Goal: Use online tool/utility: Utilize a website feature to perform a specific function

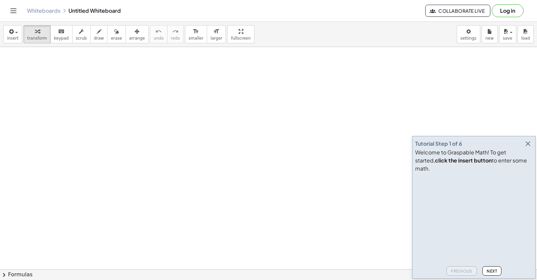
click at [529, 148] on icon "button" at bounding box center [528, 144] width 8 height 8
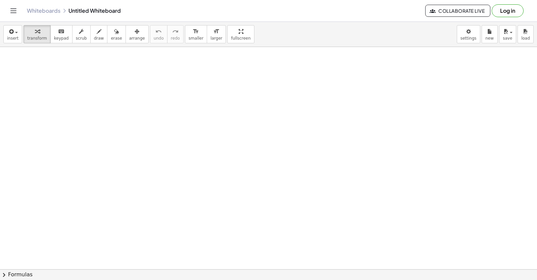
drag, startPoint x: 255, startPoint y: 163, endPoint x: 275, endPoint y: 183, distance: 28.5
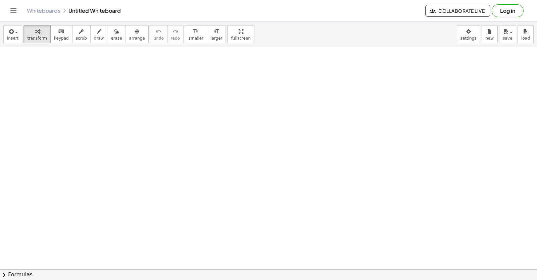
drag, startPoint x: 298, startPoint y: 182, endPoint x: 301, endPoint y: 180, distance: 3.6
drag, startPoint x: 272, startPoint y: 191, endPoint x: 274, endPoint y: 208, distance: 17.2
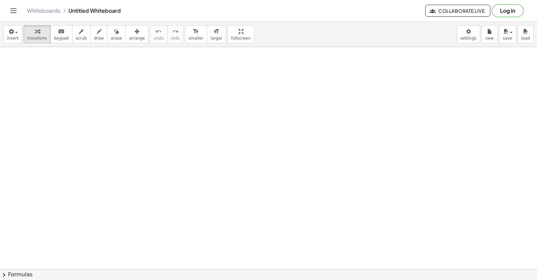
drag, startPoint x: 284, startPoint y: 198, endPoint x: 300, endPoint y: 175, distance: 27.7
drag, startPoint x: 319, startPoint y: 217, endPoint x: 319, endPoint y: 206, distance: 11.4
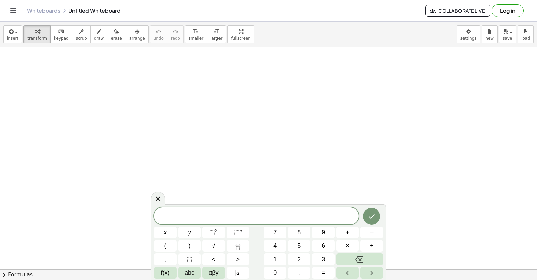
click at [238, 220] on span "​" at bounding box center [256, 216] width 205 height 9
click at [359, 257] on icon "Backspace" at bounding box center [359, 259] width 8 height 6
click at [324, 274] on span "=" at bounding box center [323, 272] width 4 height 9
click at [370, 211] on button "Done" at bounding box center [371, 216] width 17 height 17
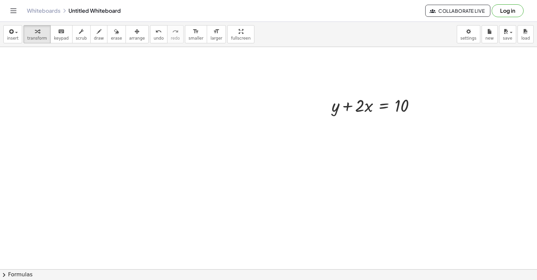
scroll to position [134, 0]
click at [239, 232] on div at bounding box center [268, 157] width 537 height 488
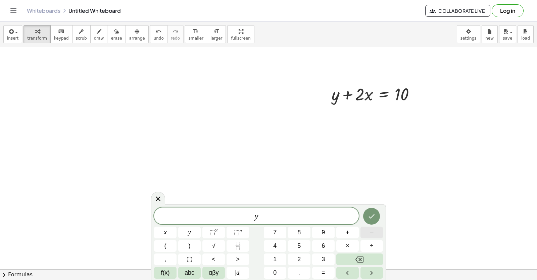
click at [378, 235] on button "–" at bounding box center [371, 232] width 22 height 12
click at [321, 274] on span "=" at bounding box center [323, 272] width 4 height 9
click at [376, 226] on div "y − 5 x = x y ⬚ 2 ⬚ n 7 8 9 + – ( ) √ 4 5 6 × ÷ , ⬚ < > 1 2 3 f(x) abc αβγ | a …" at bounding box center [268, 242] width 229 height 71
click at [375, 230] on button "–" at bounding box center [371, 232] width 22 height 12
click at [372, 211] on button "Done" at bounding box center [371, 216] width 17 height 17
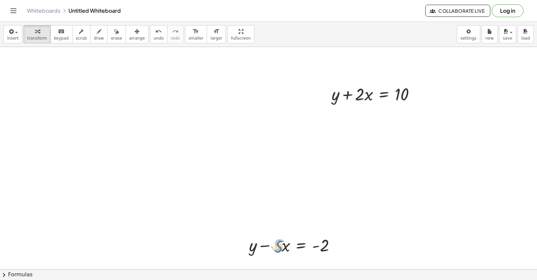
drag, startPoint x: 274, startPoint y: 248, endPoint x: 266, endPoint y: 253, distance: 9.6
click at [266, 253] on div at bounding box center [295, 244] width 98 height 23
click at [287, 250] on div at bounding box center [295, 244] width 98 height 23
click at [277, 253] on div at bounding box center [295, 244] width 98 height 23
click at [267, 251] on div at bounding box center [295, 244] width 98 height 23
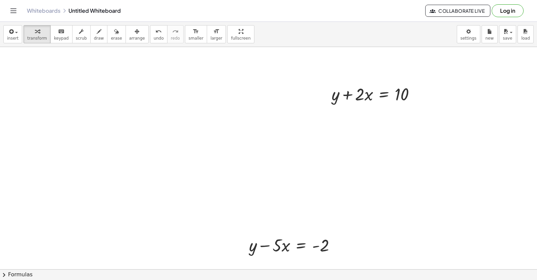
drag, startPoint x: 282, startPoint y: 258, endPoint x: 283, endPoint y: 252, distance: 5.8
click at [283, 252] on div "+ y + · 2 · x = 10 + y − · 5 · x = - 2" at bounding box center [268, 157] width 537 height 488
drag, startPoint x: 325, startPoint y: 242, endPoint x: 281, endPoint y: 237, distance: 44.6
click at [281, 237] on div at bounding box center [295, 244] width 98 height 23
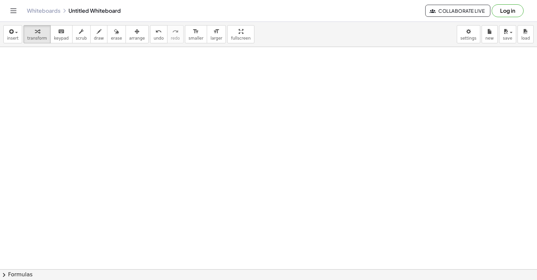
click at [310, 209] on div at bounding box center [268, 14] width 537 height 666
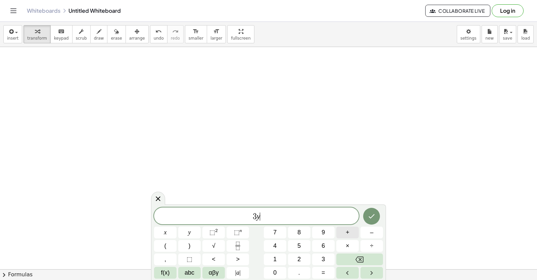
click at [347, 230] on span "+" at bounding box center [348, 232] width 4 height 9
click at [324, 272] on span "=" at bounding box center [323, 272] width 4 height 9
click at [373, 210] on button "Done" at bounding box center [371, 216] width 17 height 17
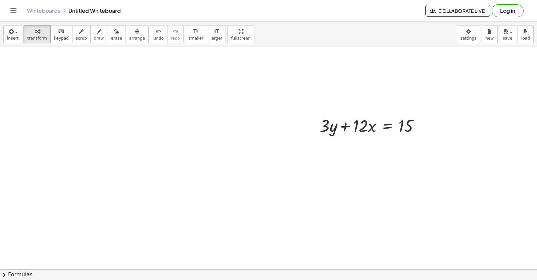
scroll to position [478, 0]
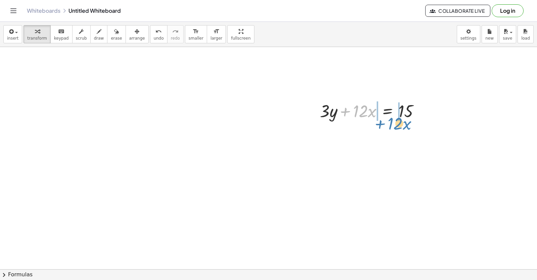
drag, startPoint x: 346, startPoint y: 112, endPoint x: 386, endPoint y: 114, distance: 40.7
click at [387, 126] on div "+ y + · 2 · x = 10 + y − · 5 · x = - 2 + y − · 5 · x = + 2 − 2 + 2 + · 12 · x +…" at bounding box center [268, 13] width 537 height 889
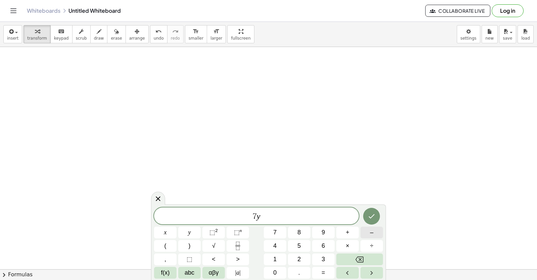
click at [373, 236] on span "–" at bounding box center [371, 232] width 3 height 9
click at [331, 277] on button "=" at bounding box center [323, 273] width 22 height 12
click at [373, 209] on button "Done" at bounding box center [371, 216] width 17 height 17
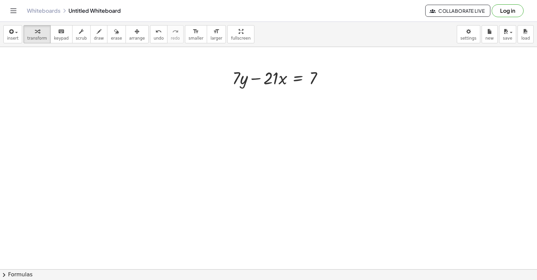
scroll to position [734, 0]
drag, startPoint x: 269, startPoint y: 106, endPoint x: 260, endPoint y: 97, distance: 13.3
drag, startPoint x: 267, startPoint y: 93, endPoint x: 274, endPoint y: 91, distance: 6.9
click at [274, 91] on div at bounding box center [280, 88] width 103 height 23
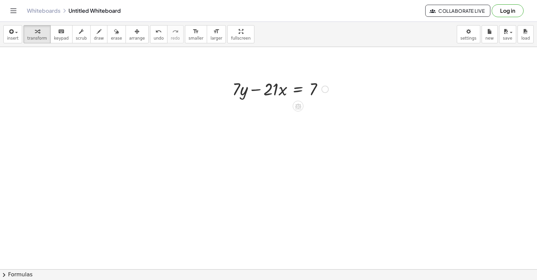
drag, startPoint x: 270, startPoint y: 102, endPoint x: 275, endPoint y: 100, distance: 5.9
click at [271, 97] on div at bounding box center [280, 88] width 103 height 23
click at [295, 109] on icon at bounding box center [298, 106] width 7 height 7
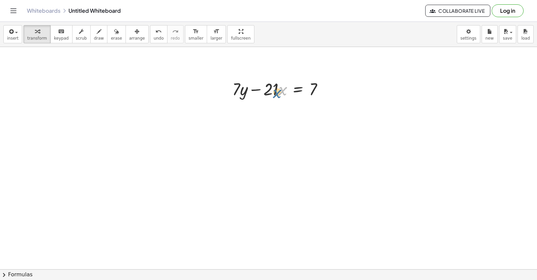
drag, startPoint x: 282, startPoint y: 96, endPoint x: 273, endPoint y: 101, distance: 9.8
click at [273, 101] on div "· x + · 7 · y − · 21 · x = 7" at bounding box center [277, 88] width 111 height 26
drag, startPoint x: 267, startPoint y: 100, endPoint x: 276, endPoint y: 102, distance: 9.3
drag, startPoint x: 258, startPoint y: 97, endPoint x: 332, endPoint y: 96, distance: 73.2
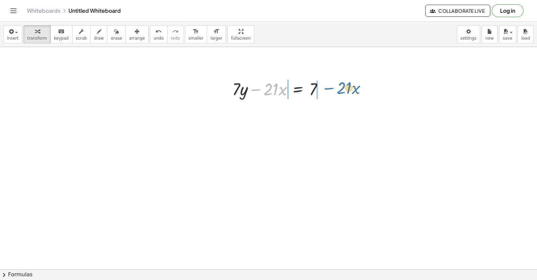
click at [332, 96] on div at bounding box center [280, 88] width 103 height 23
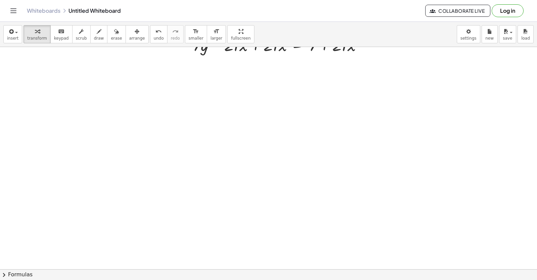
scroll to position [834, 0]
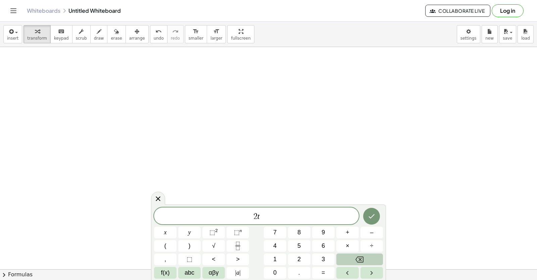
click at [342, 260] on button "Backspace" at bounding box center [359, 259] width 47 height 12
drag, startPoint x: 224, startPoint y: 231, endPoint x: 225, endPoint y: 220, distance: 10.8
click at [225, 220] on span "​ 2 y" at bounding box center [256, 216] width 205 height 9
click at [264, 211] on div "2 y ​" at bounding box center [256, 215] width 205 height 17
click at [349, 229] on button "+" at bounding box center [347, 232] width 22 height 12
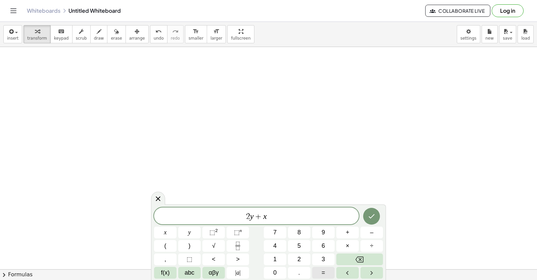
click at [324, 278] on button "=" at bounding box center [323, 273] width 22 height 12
click at [380, 217] on button "Done" at bounding box center [371, 216] width 17 height 17
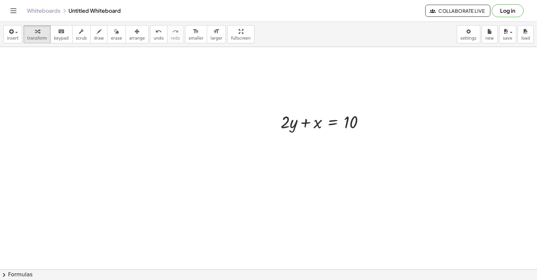
scroll to position [922, 0]
drag, startPoint x: 285, startPoint y: 109, endPoint x: 279, endPoint y: 114, distance: 6.9
click at [279, 114] on div "· 2 + · y + · 2 · y + x = 10" at bounding box center [322, 110] width 104 height 26
click at [273, 113] on div at bounding box center [268, 114] width 10 height 26
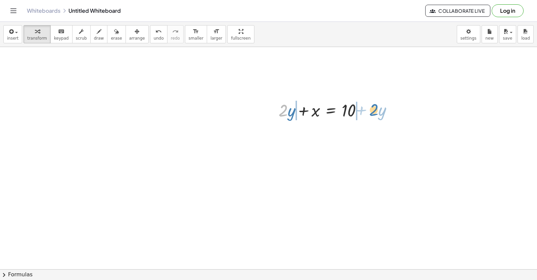
drag, startPoint x: 283, startPoint y: 116, endPoint x: 374, endPoint y: 115, distance: 90.6
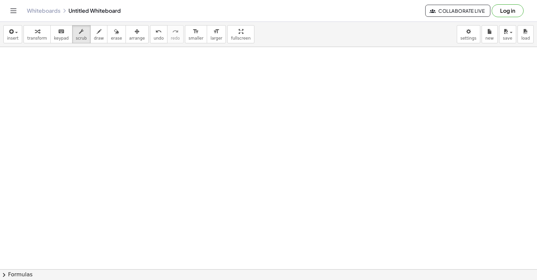
drag, startPoint x: 240, startPoint y: 216, endPoint x: 249, endPoint y: 205, distance: 14.7
drag, startPoint x: 249, startPoint y: 205, endPoint x: 245, endPoint y: 218, distance: 13.1
drag, startPoint x: 273, startPoint y: 192, endPoint x: 250, endPoint y: 192, distance: 23.2
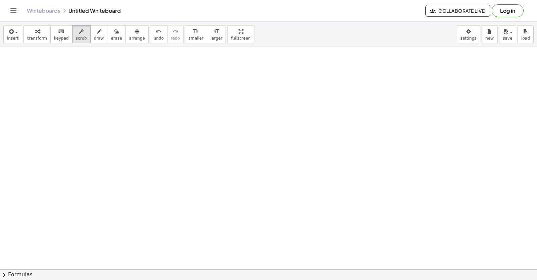
drag, startPoint x: 229, startPoint y: 173, endPoint x: 213, endPoint y: 168, distance: 17.0
drag, startPoint x: 274, startPoint y: 234, endPoint x: 291, endPoint y: 243, distance: 19.2
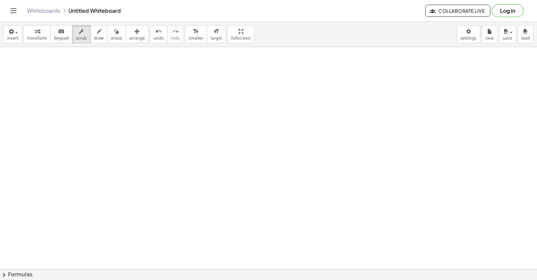
drag, startPoint x: 290, startPoint y: 219, endPoint x: 283, endPoint y: 162, distance: 57.6
drag, startPoint x: 276, startPoint y: 186, endPoint x: 290, endPoint y: 161, distance: 28.1
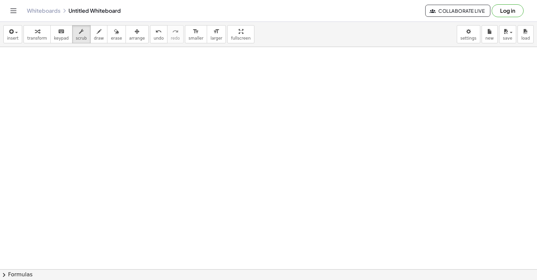
drag, startPoint x: 290, startPoint y: 161, endPoint x: 273, endPoint y: 184, distance: 28.6
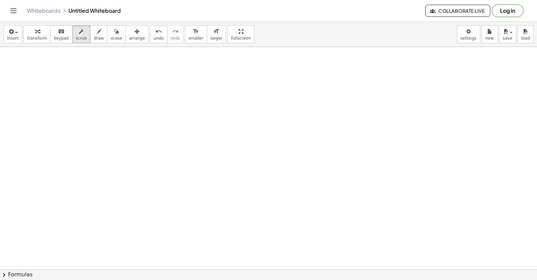
drag, startPoint x: 260, startPoint y: 209, endPoint x: 318, endPoint y: -9, distance: 225.2
click at [318, 0] on html "Graspable Math Activities Get Started Activity Bank Assigned Work Classes White…" at bounding box center [268, 140] width 537 height 280
drag, startPoint x: 301, startPoint y: 157, endPoint x: 290, endPoint y: 158, distance: 10.8
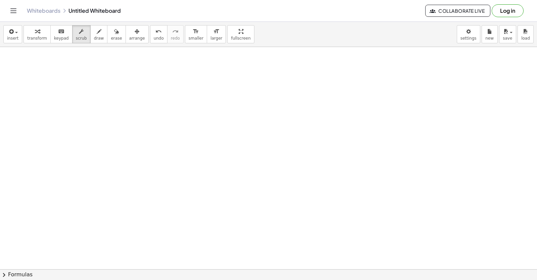
click at [490, 33] on icon "button" at bounding box center [489, 32] width 5 height 8
drag, startPoint x: 216, startPoint y: 235, endPoint x: 253, endPoint y: 216, distance: 41.3
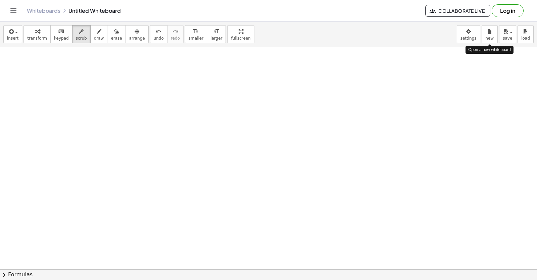
drag, startPoint x: 268, startPoint y: 176, endPoint x: 268, endPoint y: 182, distance: 5.7
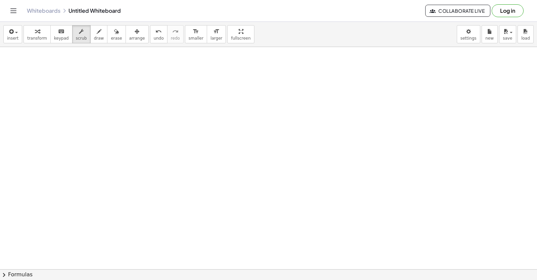
drag, startPoint x: 245, startPoint y: 170, endPoint x: 250, endPoint y: 165, distance: 7.1
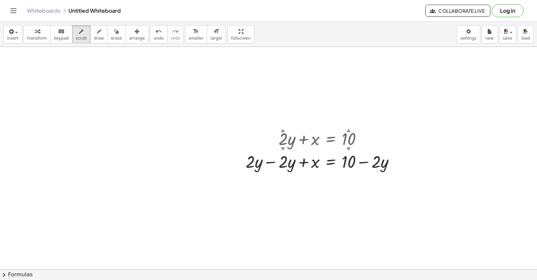
scroll to position [1018, 0]
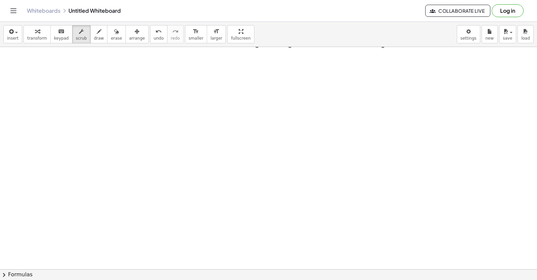
drag, startPoint x: 223, startPoint y: 195, endPoint x: 226, endPoint y: 189, distance: 7.4
drag, startPoint x: 224, startPoint y: 179, endPoint x: 233, endPoint y: 186, distance: 10.7
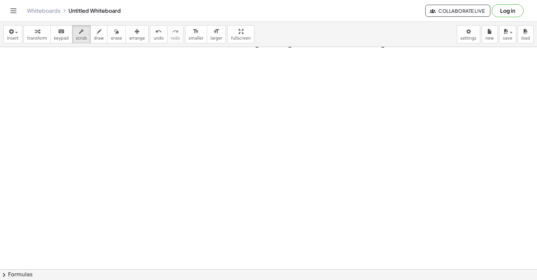
drag, startPoint x: 268, startPoint y: 200, endPoint x: 267, endPoint y: 196, distance: 3.6
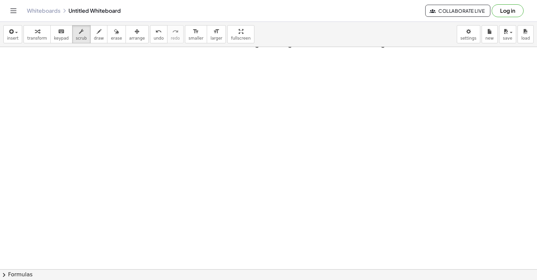
drag, startPoint x: 203, startPoint y: 168, endPoint x: 197, endPoint y: 199, distance: 30.9
drag, startPoint x: 197, startPoint y: 199, endPoint x: 217, endPoint y: 209, distance: 23.0
drag, startPoint x: 226, startPoint y: 206, endPoint x: 232, endPoint y: 206, distance: 6.0
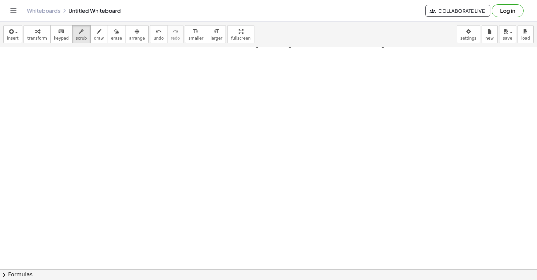
drag, startPoint x: 233, startPoint y: 205, endPoint x: 237, endPoint y: 205, distance: 3.4
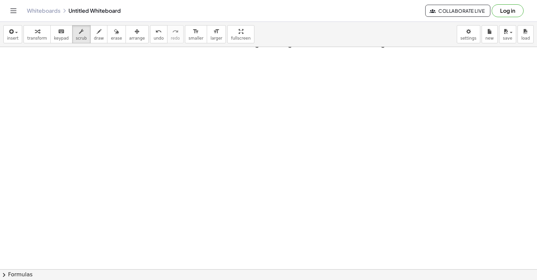
drag, startPoint x: 40, startPoint y: 195, endPoint x: 45, endPoint y: 188, distance: 8.9
click at [37, 38] on span "transform" at bounding box center [37, 38] width 20 height 5
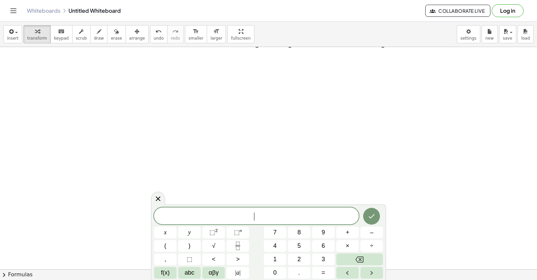
click at [260, 213] on span "​" at bounding box center [256, 216] width 205 height 9
click at [351, 232] on button "+" at bounding box center [347, 232] width 22 height 12
click at [331, 275] on button "=" at bounding box center [323, 273] width 22 height 12
click at [377, 216] on button "Done" at bounding box center [371, 216] width 17 height 17
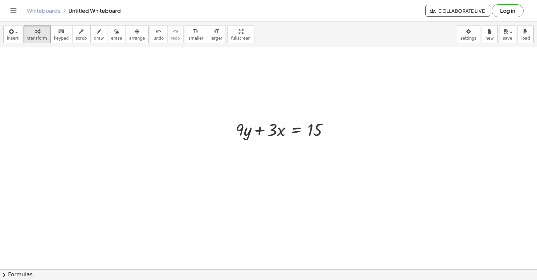
scroll to position [1111, 0]
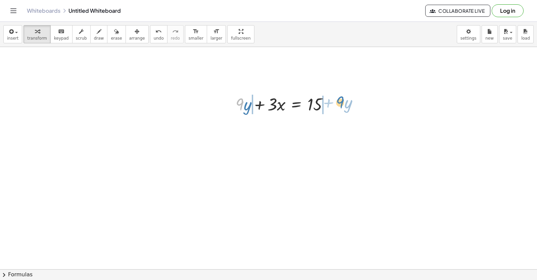
drag, startPoint x: 242, startPoint y: 107, endPoint x: 343, endPoint y: 105, distance: 100.3
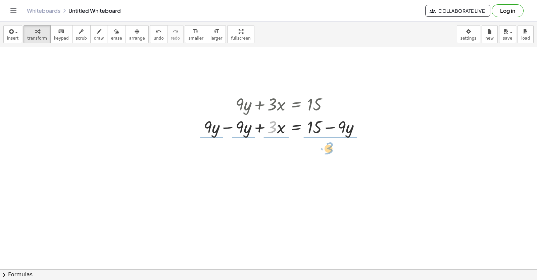
drag, startPoint x: 275, startPoint y: 128, endPoint x: 332, endPoint y: 150, distance: 60.3
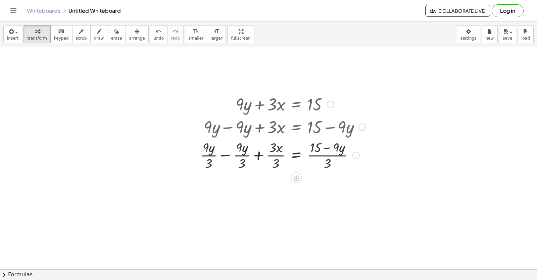
click at [325, 154] on div at bounding box center [283, 155] width 172 height 34
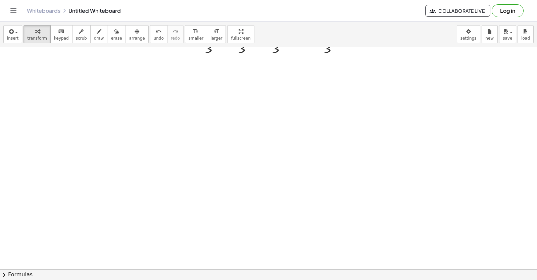
scroll to position [1245, 0]
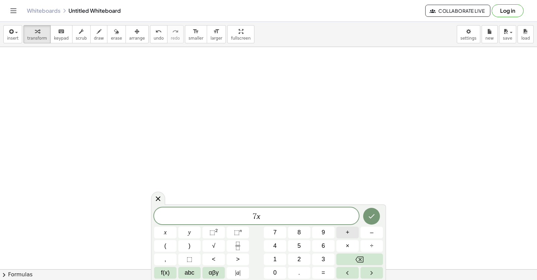
click at [351, 227] on button "+" at bounding box center [347, 232] width 22 height 12
click at [318, 258] on button "3" at bounding box center [323, 259] width 22 height 12
click at [320, 274] on button "=" at bounding box center [323, 273] width 22 height 12
click at [371, 233] on span "–" at bounding box center [371, 232] width 3 height 9
click at [368, 219] on icon "Done" at bounding box center [371, 216] width 8 height 8
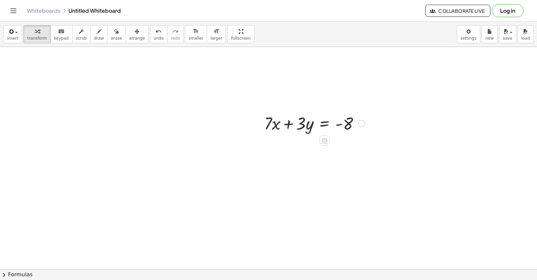
scroll to position [1333, 0]
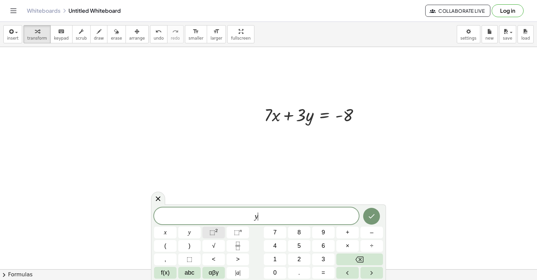
click at [215, 235] on span "⬚ 2" at bounding box center [213, 232] width 8 height 9
click at [371, 213] on icon "Done" at bounding box center [371, 215] width 8 height 8
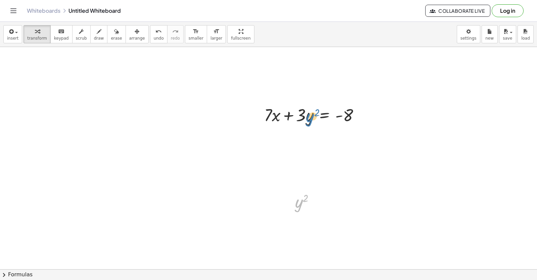
drag, startPoint x: 299, startPoint y: 205, endPoint x: 310, endPoint y: 120, distance: 85.9
drag, startPoint x: 305, startPoint y: 195, endPoint x: 327, endPoint y: 201, distance: 23.3
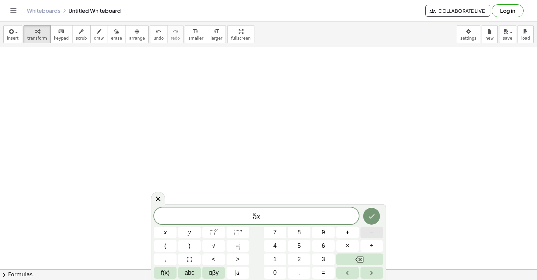
click at [367, 232] on button "–" at bounding box center [371, 232] width 22 height 12
click at [324, 271] on span "=" at bounding box center [323, 272] width 4 height 9
click at [368, 216] on icon "Done" at bounding box center [371, 216] width 8 height 8
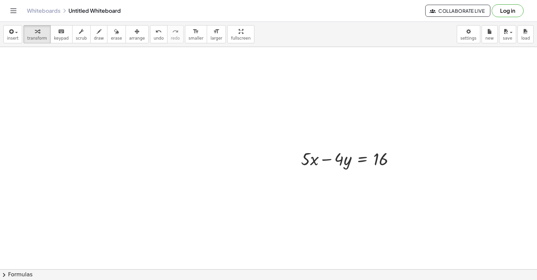
scroll to position [1622, 0]
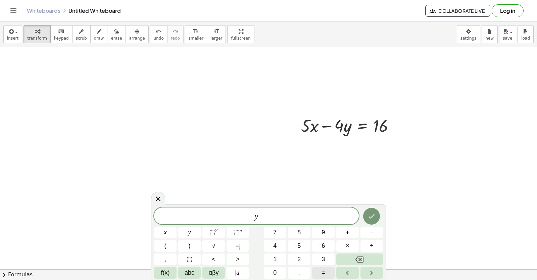
click at [320, 271] on button "=" at bounding box center [323, 273] width 22 height 12
click at [282, 258] on button "1" at bounding box center [275, 259] width 22 height 12
click at [377, 214] on button "Done" at bounding box center [371, 216] width 17 height 17
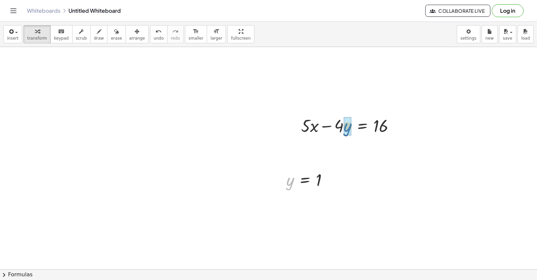
drag, startPoint x: 288, startPoint y: 187, endPoint x: 346, endPoint y: 133, distance: 78.8
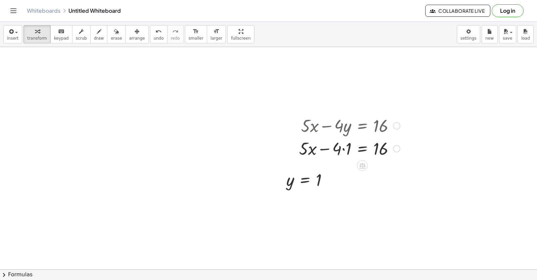
click at [343, 148] on div at bounding box center [350, 148] width 108 height 23
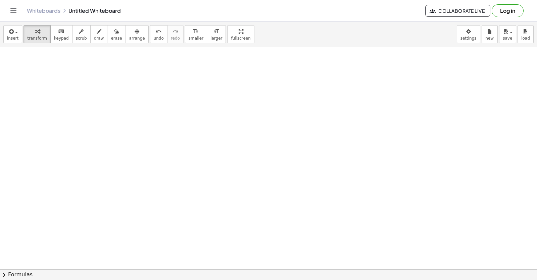
scroll to position [1777, 0]
drag, startPoint x: 336, startPoint y: 160, endPoint x: 327, endPoint y: 164, distance: 9.3
drag, startPoint x: 270, startPoint y: 186, endPoint x: 287, endPoint y: 190, distance: 17.0
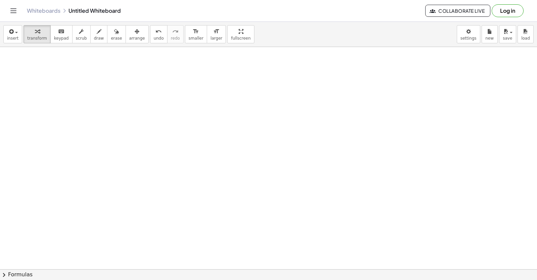
drag, startPoint x: 277, startPoint y: 195, endPoint x: 292, endPoint y: 190, distance: 15.9
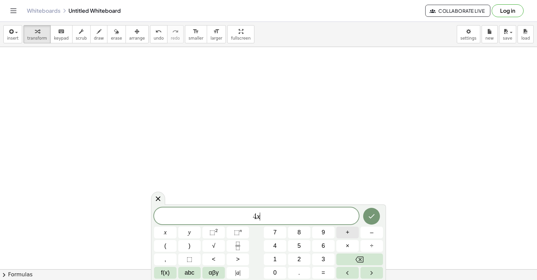
click at [351, 235] on button "+" at bounding box center [347, 232] width 22 height 12
click at [318, 259] on button "3" at bounding box center [323, 259] width 22 height 12
click at [322, 269] on span "=" at bounding box center [323, 272] width 4 height 9
click at [372, 228] on span "–" at bounding box center [371, 232] width 3 height 9
click at [370, 212] on icon "Done" at bounding box center [371, 216] width 8 height 8
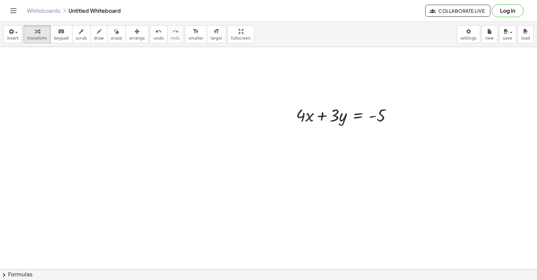
scroll to position [1878, 0]
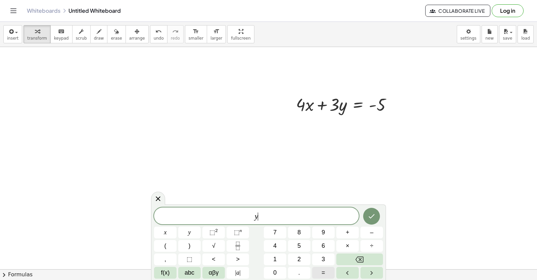
click at [331, 275] on button "=" at bounding box center [323, 273] width 22 height 12
click at [294, 247] on button "5" at bounding box center [299, 246] width 22 height 12
click at [373, 215] on icon "Done" at bounding box center [371, 216] width 8 height 8
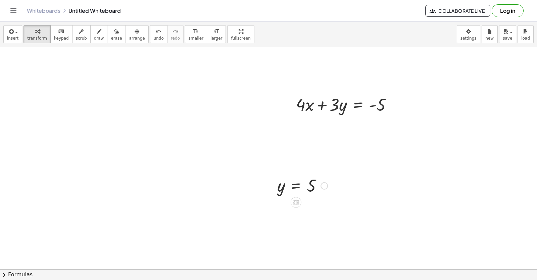
drag, startPoint x: 280, startPoint y: 196, endPoint x: 260, endPoint y: 193, distance: 20.8
drag, startPoint x: 282, startPoint y: 188, endPoint x: 345, endPoint y: 105, distance: 104.1
click at [335, 125] on div at bounding box center [344, 126] width 113 height 23
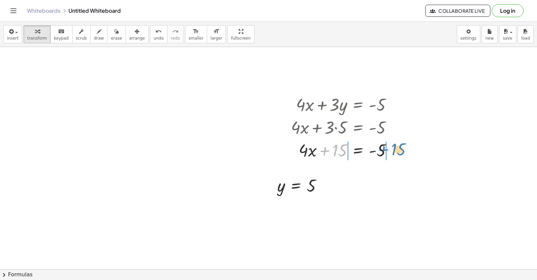
drag, startPoint x: 336, startPoint y: 152, endPoint x: 395, endPoint y: 151, distance: 58.7
click at [395, 151] on div at bounding box center [344, 149] width 113 height 23
click at [399, 149] on div at bounding box center [350, 149] width 171 height 23
click at [280, 145] on div at bounding box center [337, 149] width 144 height 23
drag, startPoint x: 276, startPoint y: 148, endPoint x: 387, endPoint y: 165, distance: 111.8
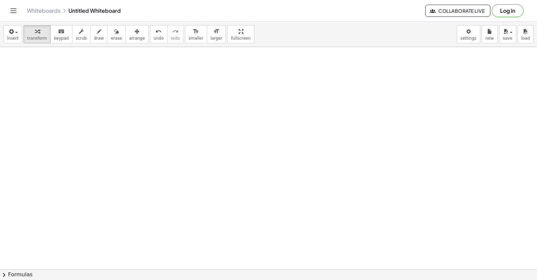
scroll to position [2027, 0]
drag, startPoint x: 248, startPoint y: 198, endPoint x: 274, endPoint y: 208, distance: 28.0
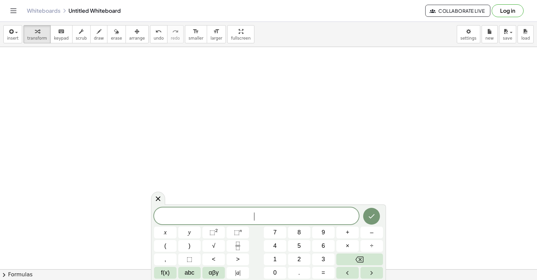
drag, startPoint x: 272, startPoint y: 199, endPoint x: 275, endPoint y: 197, distance: 3.6
click at [270, 214] on span "​" at bounding box center [256, 216] width 205 height 9
click at [356, 229] on button "+" at bounding box center [347, 232] width 22 height 12
click at [327, 266] on div "7 x + 5 ​ x y ⬚ 2 ⬚ n 7 8 9 + – ( ) √ 4 5 6 × ÷ , ⬚ < > 1 2 3 f(x) abc αβγ | a …" at bounding box center [268, 242] width 229 height 71
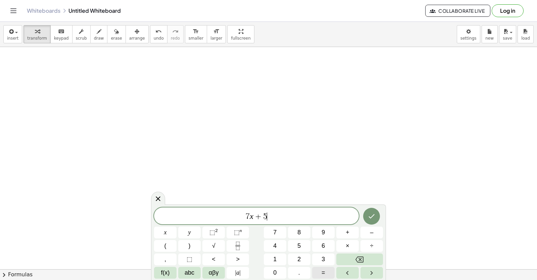
click at [325, 268] on button "=" at bounding box center [323, 273] width 22 height 12
click at [374, 228] on button "–" at bounding box center [371, 232] width 22 height 12
click at [275, 260] on span "1" at bounding box center [274, 259] width 3 height 9
click at [327, 241] on button "6" at bounding box center [323, 246] width 22 height 12
click at [373, 213] on icon "Done" at bounding box center [371, 216] width 8 height 8
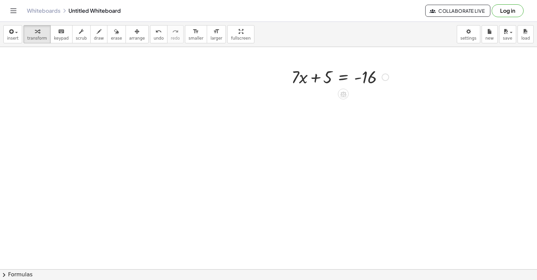
scroll to position [2162, 0]
drag, startPoint x: 322, startPoint y: 89, endPoint x: 331, endPoint y: 84, distance: 10.1
drag, startPoint x: 328, startPoint y: 82, endPoint x: 398, endPoint y: 83, distance: 70.1
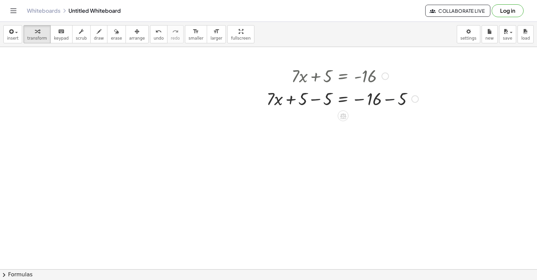
click at [390, 99] on div at bounding box center [342, 98] width 159 height 23
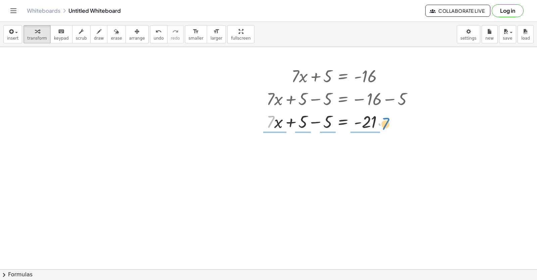
drag, startPoint x: 273, startPoint y: 121, endPoint x: 389, endPoint y: 122, distance: 115.1
click at [389, 122] on div at bounding box center [342, 121] width 159 height 23
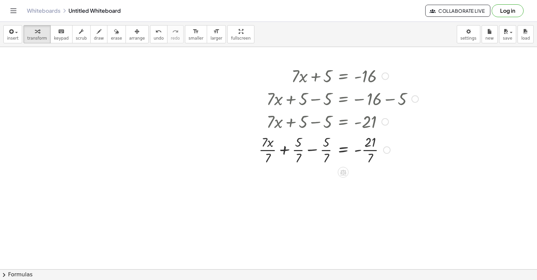
click at [372, 149] on div at bounding box center [338, 150] width 166 height 34
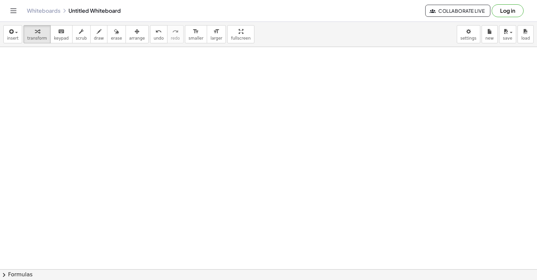
scroll to position [2423, 0]
drag, startPoint x: 208, startPoint y: 227, endPoint x: 217, endPoint y: 223, distance: 9.8
drag, startPoint x: 264, startPoint y: 221, endPoint x: 207, endPoint y: 170, distance: 76.0
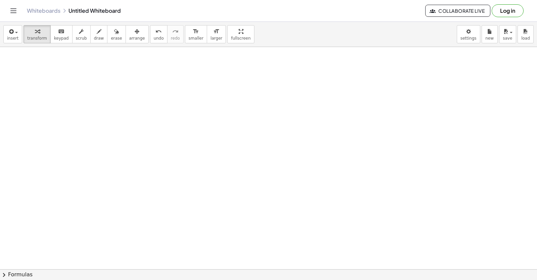
drag, startPoint x: 254, startPoint y: 197, endPoint x: 274, endPoint y: 83, distance: 116.2
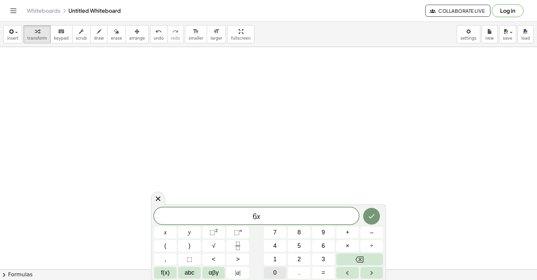
click at [280, 272] on button "0" at bounding box center [275, 273] width 22 height 12
click at [366, 254] on button "Backspace" at bounding box center [359, 259] width 47 height 12
click at [349, 225] on div "6 x x y ⬚ 2 ⬚ n 7 8 9 + – ( ) √ 4 5 6 × ÷ , ⬚ < > 1 2 3 f(x) abc αβγ | a | 0 . =" at bounding box center [268, 242] width 229 height 71
click at [345, 237] on button "+" at bounding box center [347, 232] width 22 height 12
click at [316, 271] on button "=" at bounding box center [323, 273] width 22 height 12
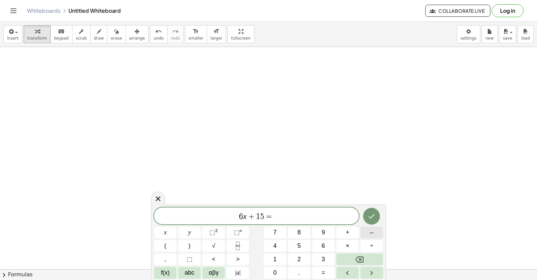
click at [366, 235] on button "–" at bounding box center [371, 232] width 22 height 12
click at [327, 232] on button "9" at bounding box center [323, 232] width 22 height 12
click at [371, 216] on icon "Done" at bounding box center [371, 216] width 8 height 8
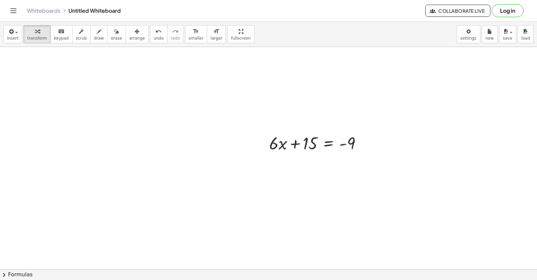
scroll to position [2477, 0]
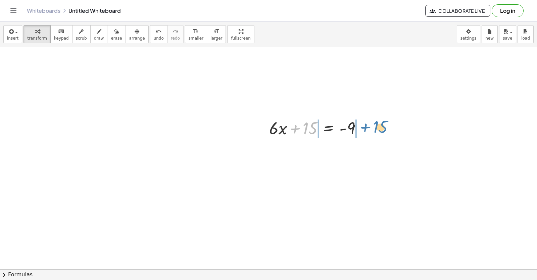
drag, startPoint x: 312, startPoint y: 138, endPoint x: 382, endPoint y: 137, distance: 70.1
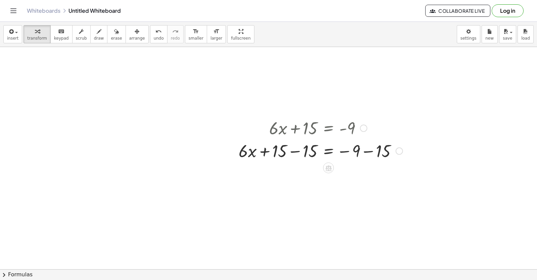
click at [367, 151] on div at bounding box center [320, 150] width 171 height 23
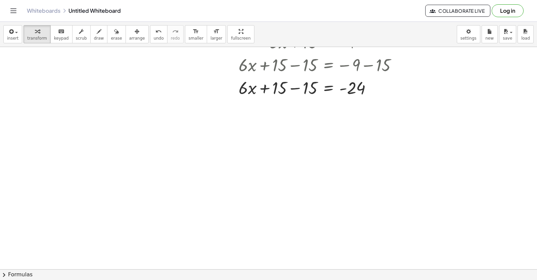
scroll to position [2645, 0]
